Goal: Obtain resource: Download file/media

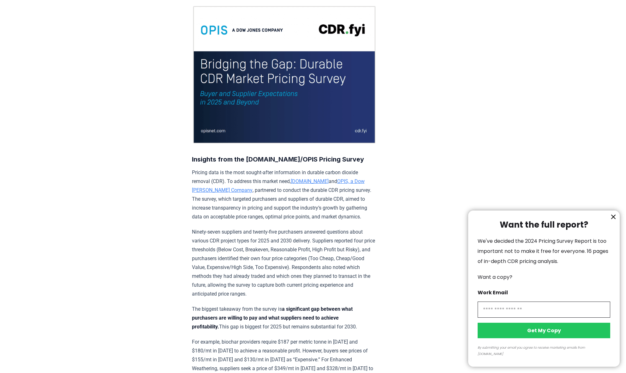
scroll to position [63, 0]
drag, startPoint x: 246, startPoint y: 185, endPoint x: 319, endPoint y: 188, distance: 72.7
click at [319, 188] on div at bounding box center [313, 186] width 626 height 373
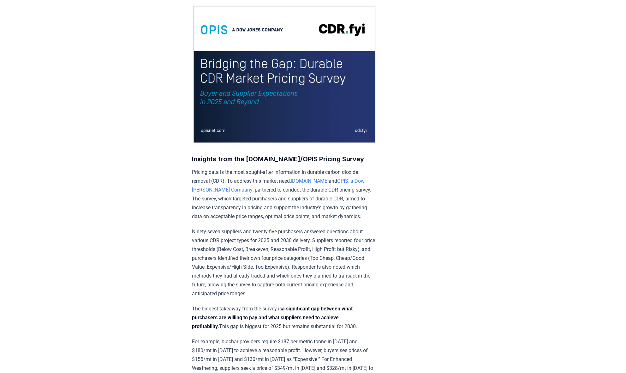
drag, startPoint x: 244, startPoint y: 197, endPoint x: 311, endPoint y: 195, distance: 67.3
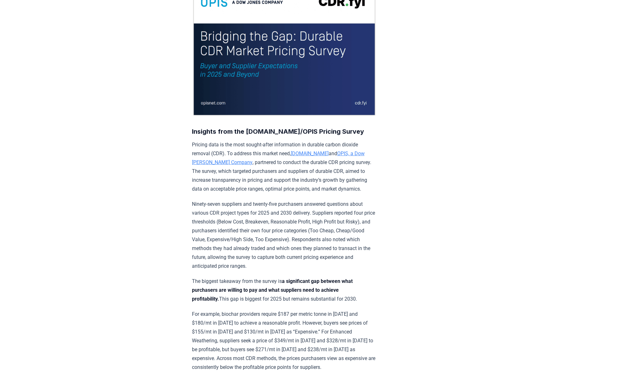
scroll to position [126, 0]
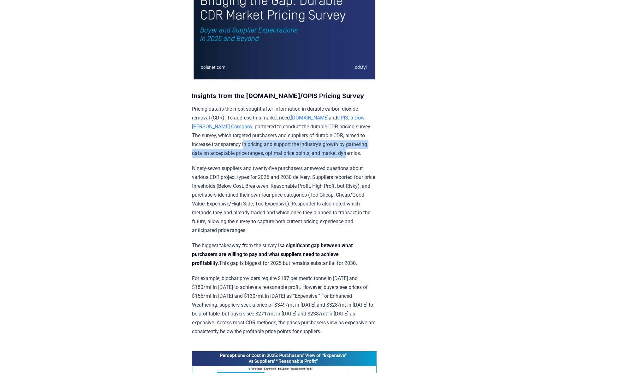
drag, startPoint x: 224, startPoint y: 143, endPoint x: 332, endPoint y: 150, distance: 107.5
click at [332, 150] on p "Pricing data is the most sought-after information in durable carbon dioxide rem…" at bounding box center [284, 130] width 185 height 53
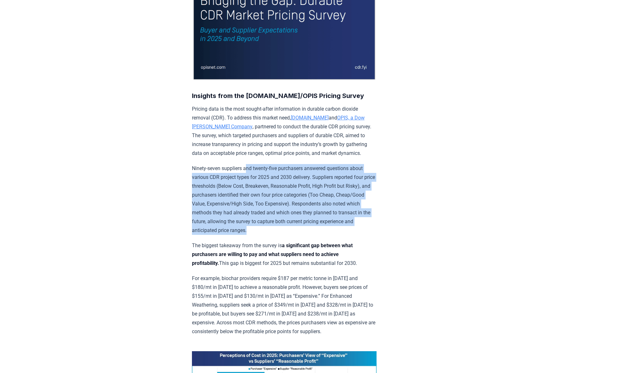
drag, startPoint x: 248, startPoint y: 166, endPoint x: 329, endPoint y: 228, distance: 101.3
click at [329, 228] on p "Ninety-seven suppliers and twenty-five purchasers answered questions about vari…" at bounding box center [284, 199] width 185 height 71
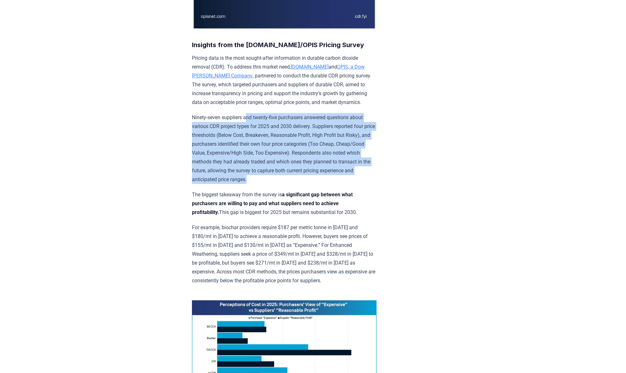
scroll to position [284, 0]
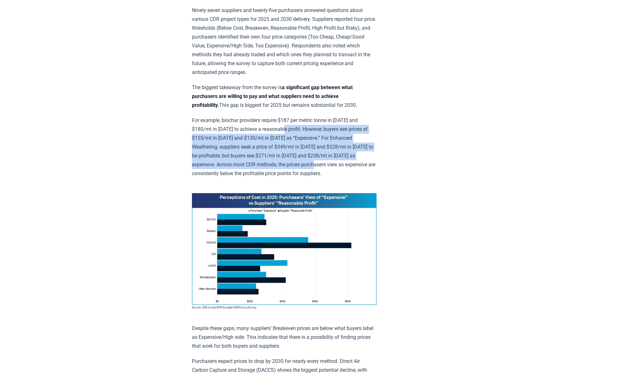
drag, startPoint x: 291, startPoint y: 127, endPoint x: 354, endPoint y: 163, distance: 72.7
click at [354, 163] on p "For example, biochar providers require $187 per metric tonne in [DATE] and $180…" at bounding box center [284, 147] width 185 height 62
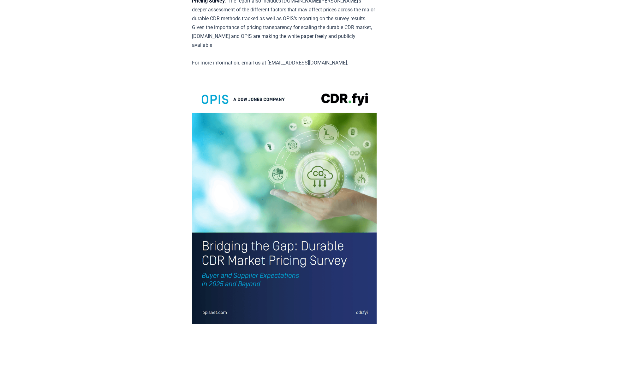
scroll to position [1142, 0]
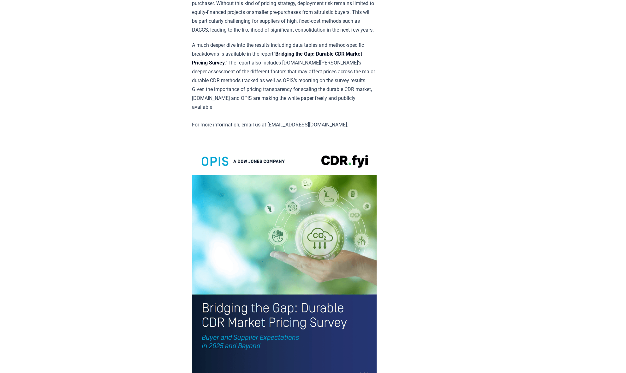
click at [301, 243] on img at bounding box center [284, 264] width 185 height 241
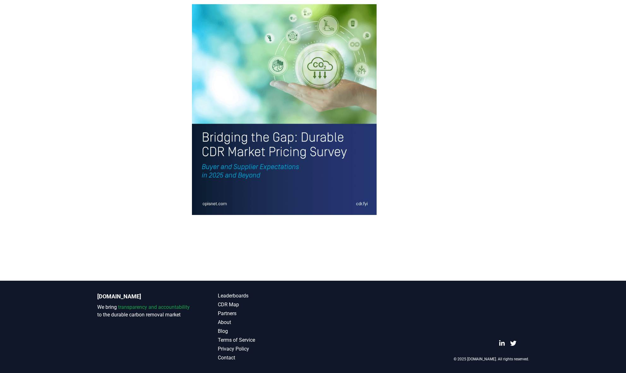
click at [290, 195] on img at bounding box center [284, 94] width 185 height 241
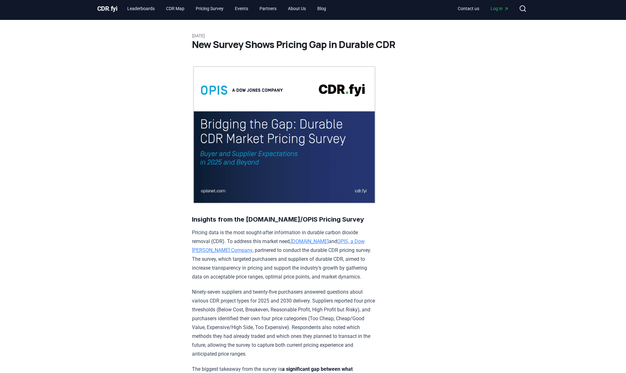
scroll to position [0, 0]
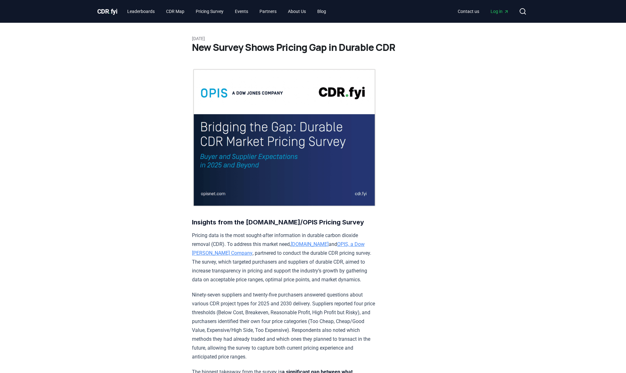
click at [290, 195] on img at bounding box center [284, 137] width 185 height 139
click at [310, 172] on img at bounding box center [284, 137] width 185 height 139
drag, startPoint x: 494, startPoint y: 11, endPoint x: 219, endPoint y: 11, distance: 274.7
click at [219, 11] on link "Pricing Survey" at bounding box center [210, 11] width 38 height 11
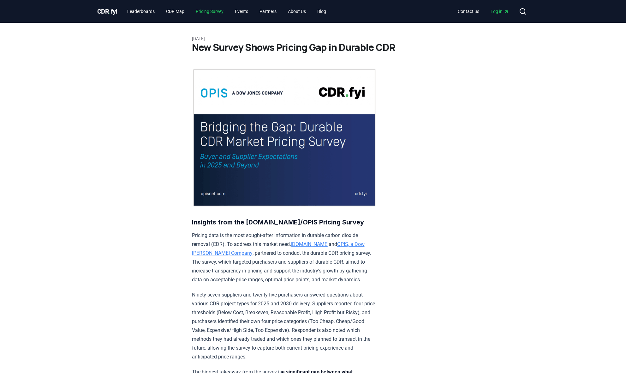
click at [220, 11] on link "Pricing Survey" at bounding box center [210, 11] width 38 height 11
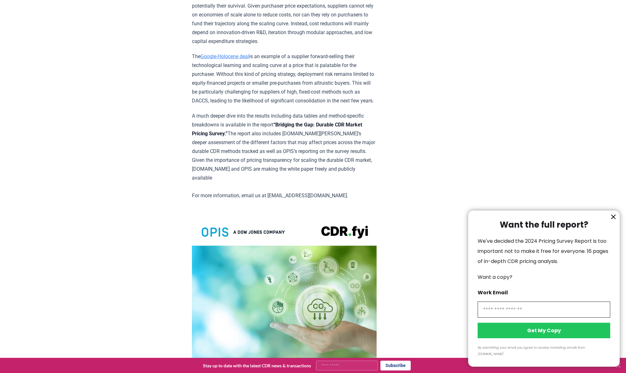
scroll to position [850, 0]
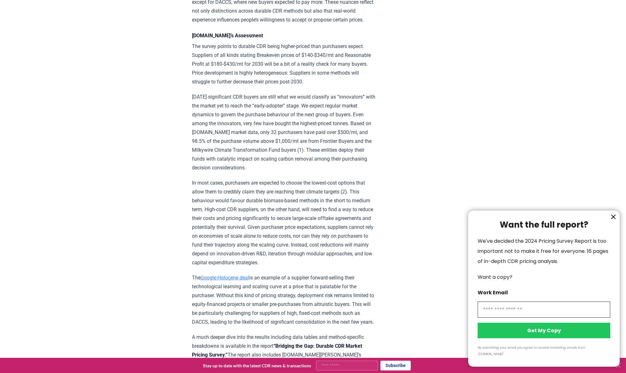
click at [544, 316] on input "information" at bounding box center [544, 309] width 133 height 16
type input "**********"
click at [544, 335] on button "Get My Copy" at bounding box center [544, 329] width 133 height 15
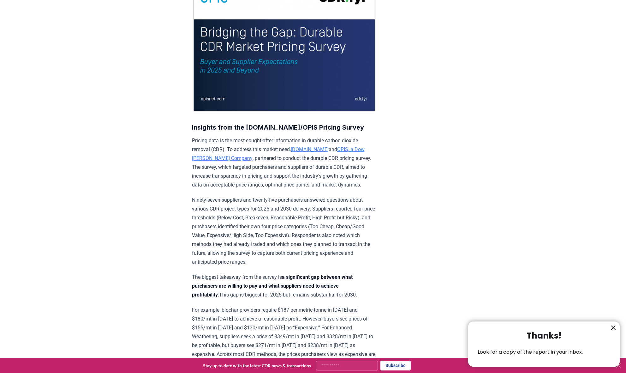
scroll to position [0, 0]
